Goal: Information Seeking & Learning: Learn about a topic

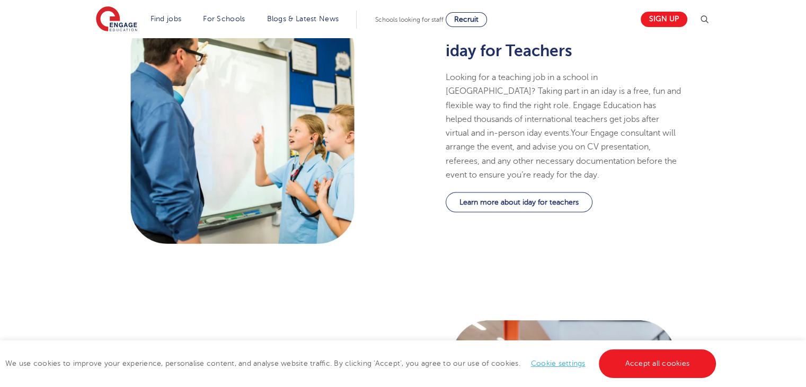
scroll to position [604, 0]
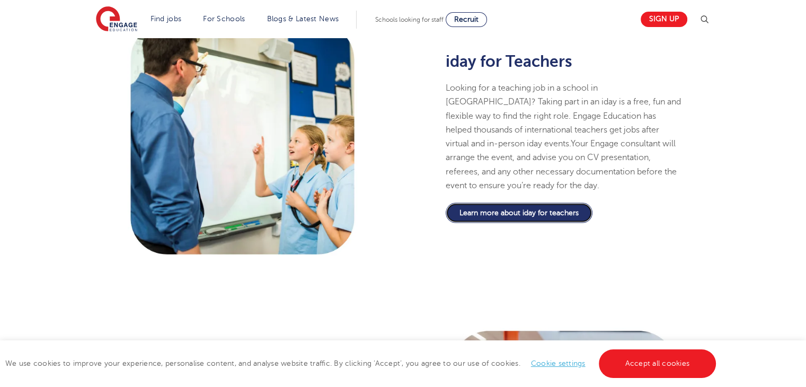
click at [545, 212] on link "Learn more about iday for teachers" at bounding box center [519, 213] width 147 height 20
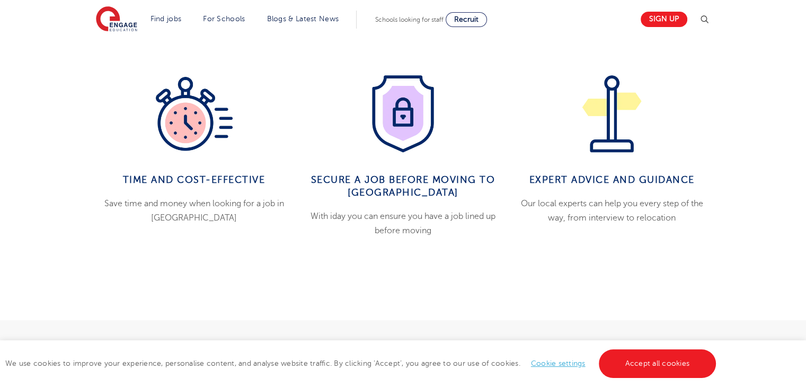
scroll to position [761, 0]
